Goal: Information Seeking & Learning: Learn about a topic

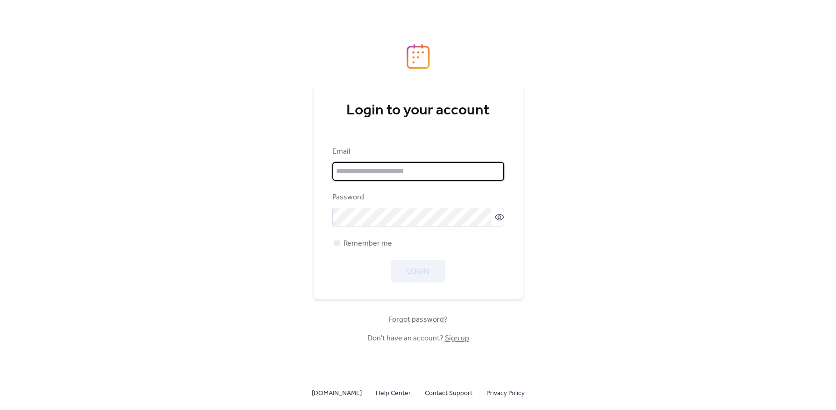
type input "**********"
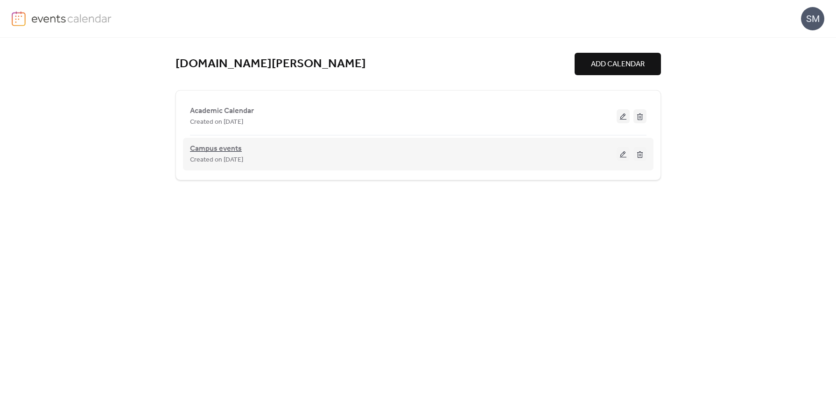
click at [222, 147] on span "Campus events" at bounding box center [216, 148] width 52 height 11
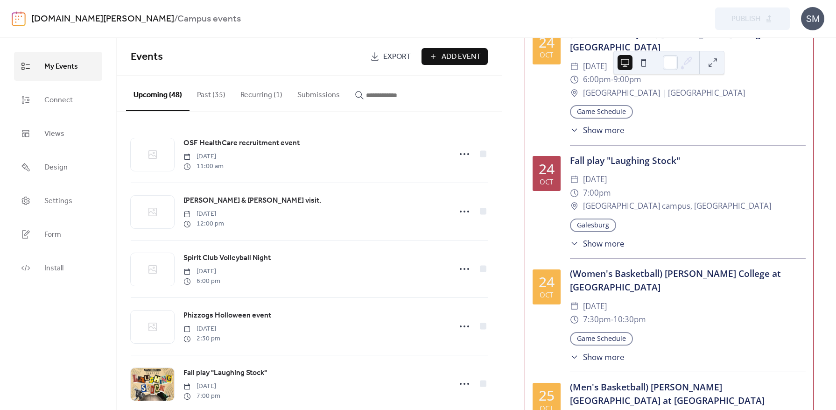
scroll to position [2016, 0]
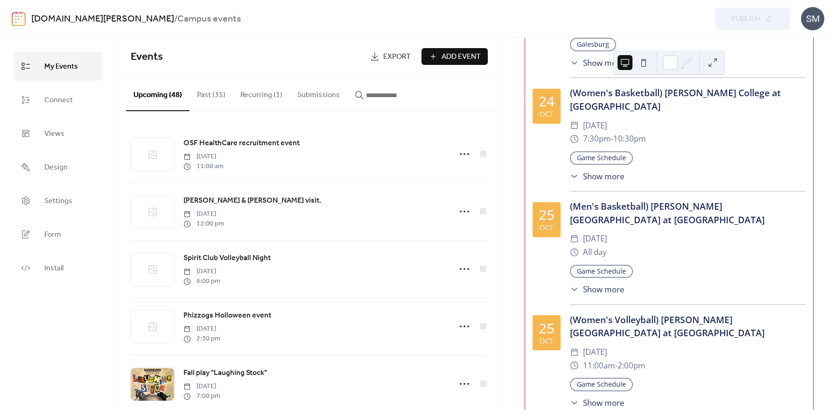
click at [597, 397] on span "Show more" at bounding box center [603, 403] width 41 height 12
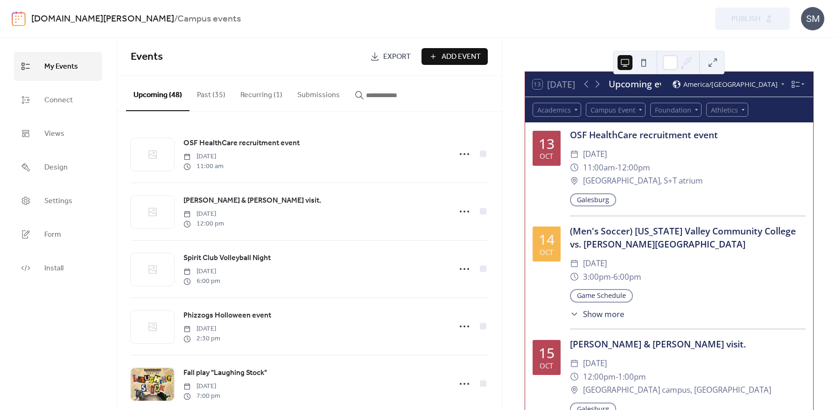
scroll to position [0, 0]
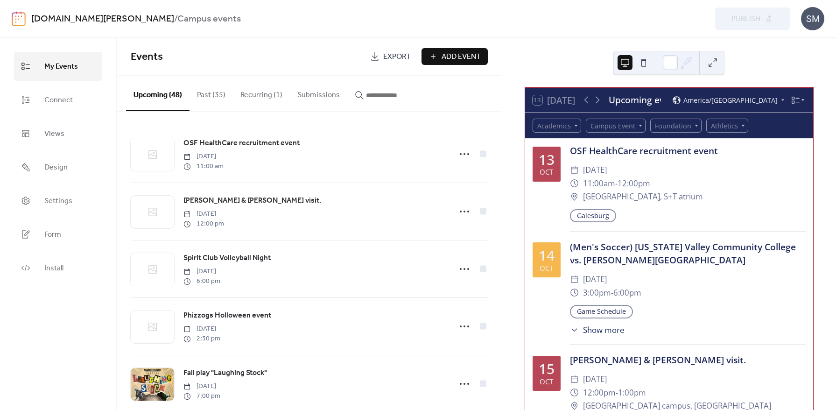
click at [795, 99] on icon at bounding box center [795, 100] width 9 height 9
click at [786, 112] on span "Month" at bounding box center [782, 112] width 21 height 10
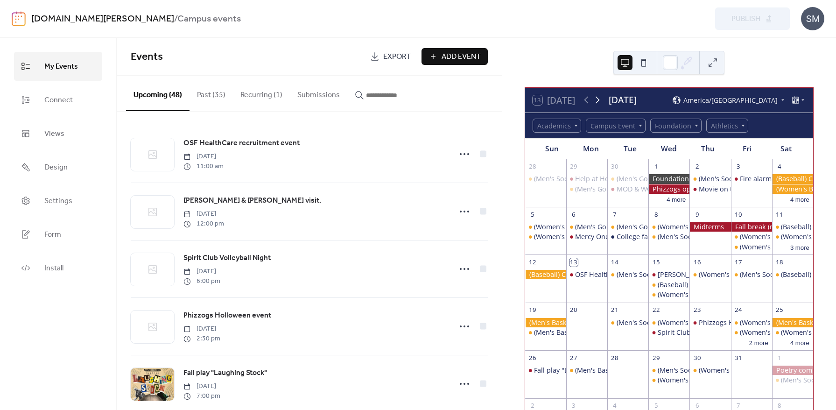
click at [599, 101] on icon at bounding box center [598, 100] width 4 height 7
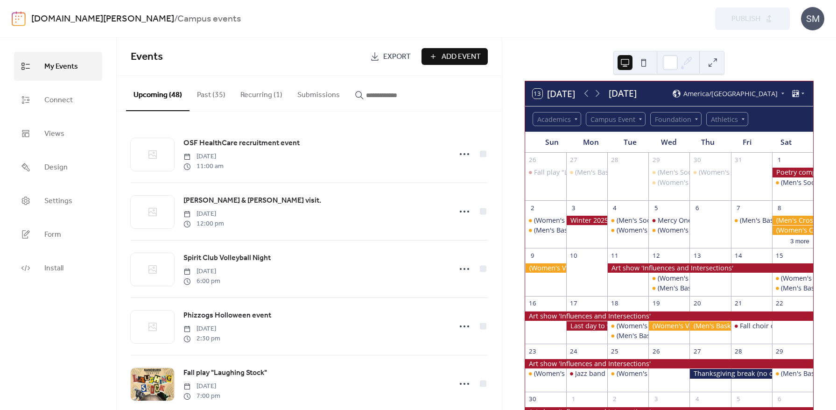
scroll to position [50, 0]
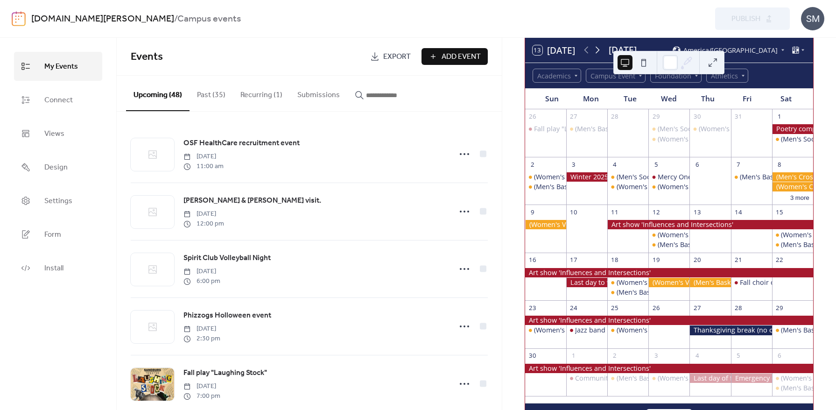
click at [598, 49] on icon at bounding box center [597, 49] width 11 height 11
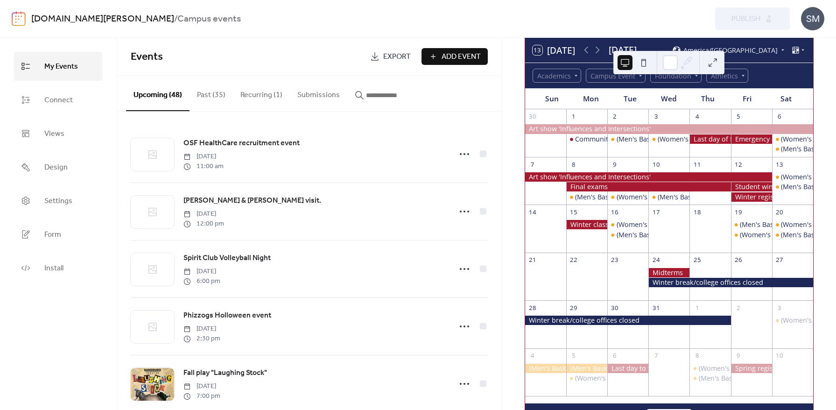
click at [238, 21] on div "[DOMAIN_NAME][PERSON_NAME] / Campus events" at bounding box center [253, 19] width 444 height 18
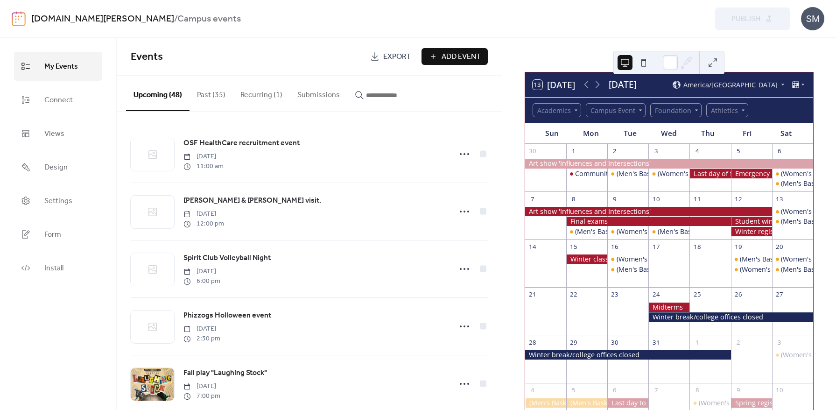
scroll to position [0, 0]
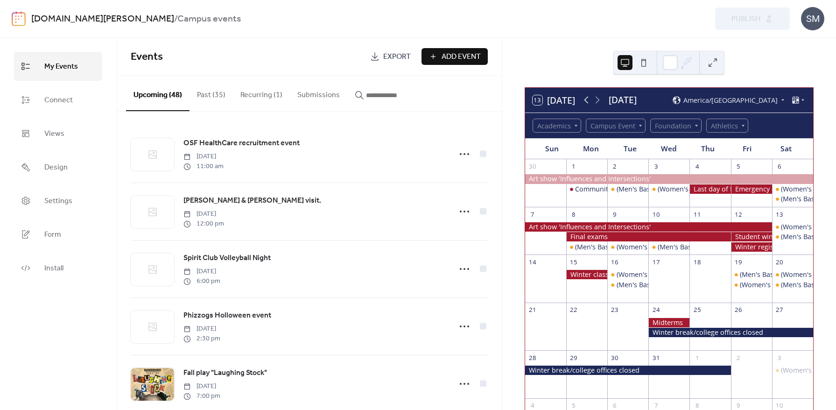
click at [586, 101] on icon at bounding box center [586, 99] width 11 height 11
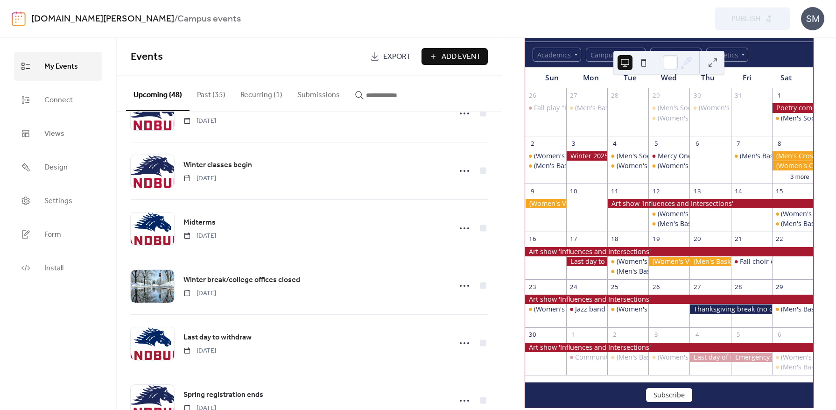
scroll to position [1183, 0]
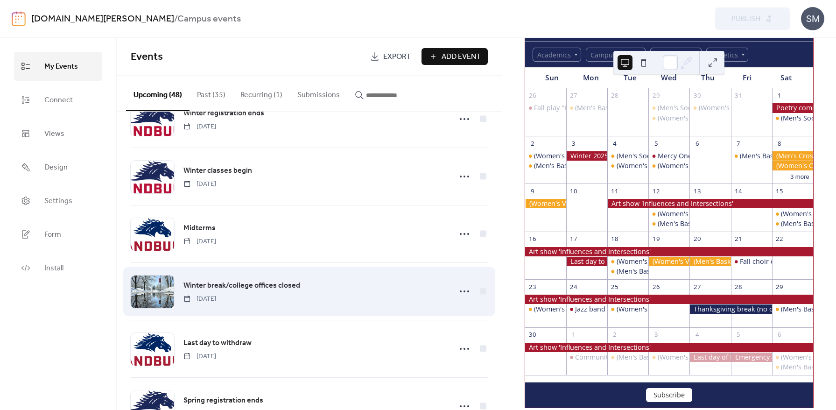
click at [214, 286] on span "Winter break/college offices closed" at bounding box center [241, 285] width 117 height 11
